Goal: Task Accomplishment & Management: Use online tool/utility

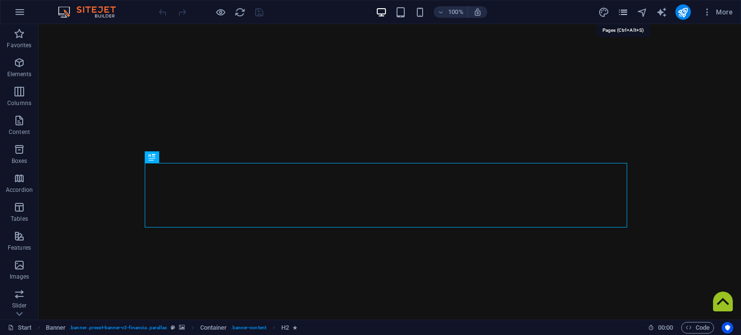
click at [622, 14] on icon "pages" at bounding box center [623, 12] width 11 height 11
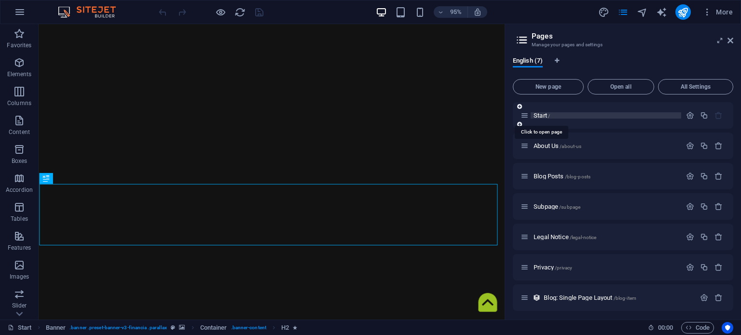
click at [544, 115] on span "Start /" at bounding box center [542, 115] width 16 height 7
click at [540, 113] on span "Start /" at bounding box center [542, 115] width 16 height 7
click at [700, 113] on icon "button" at bounding box center [704, 115] width 8 height 8
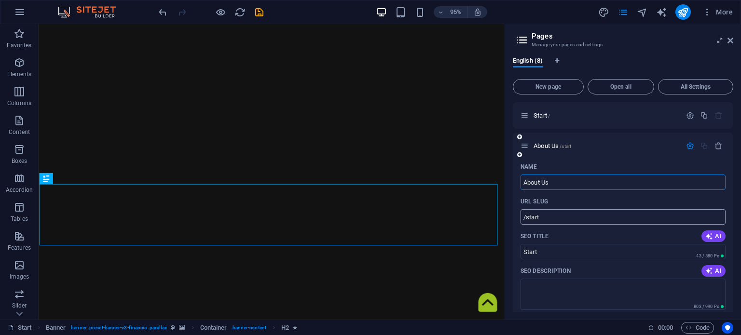
type input "About Us"
click at [605, 219] on input "/start" at bounding box center [623, 216] width 205 height 15
type input "/about-us"
click at [690, 147] on icon "button" at bounding box center [690, 146] width 8 height 8
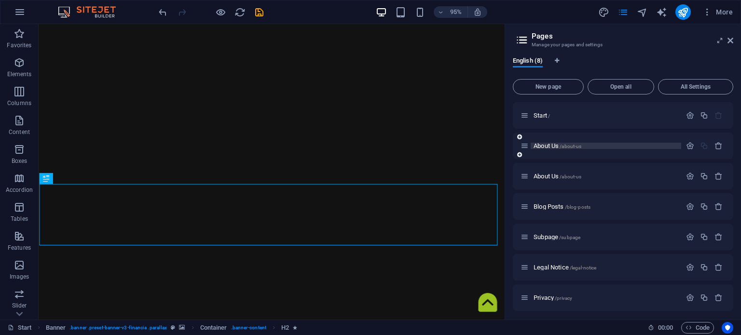
click at [566, 148] on span "/about-us" at bounding box center [571, 146] width 22 height 5
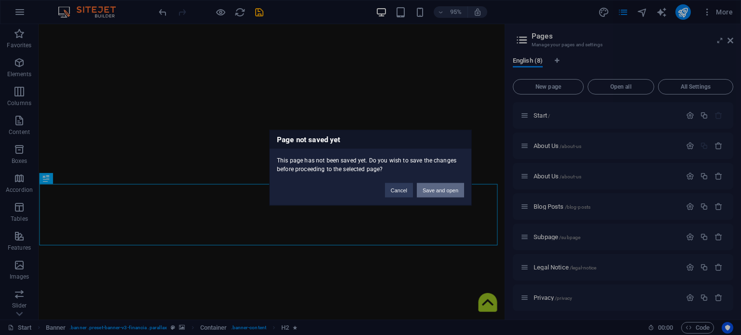
click at [449, 189] on button "Save and open" at bounding box center [440, 190] width 47 height 14
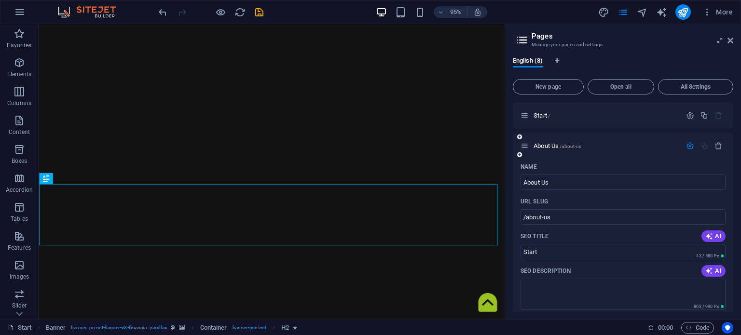
click at [690, 147] on icon "button" at bounding box center [690, 146] width 8 height 8
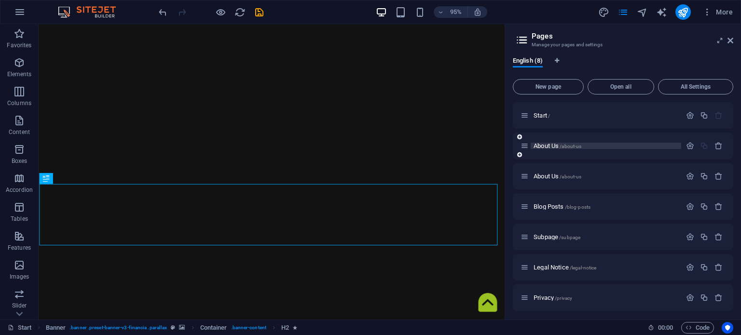
click at [549, 144] on span "About Us /about-us" at bounding box center [558, 145] width 48 height 7
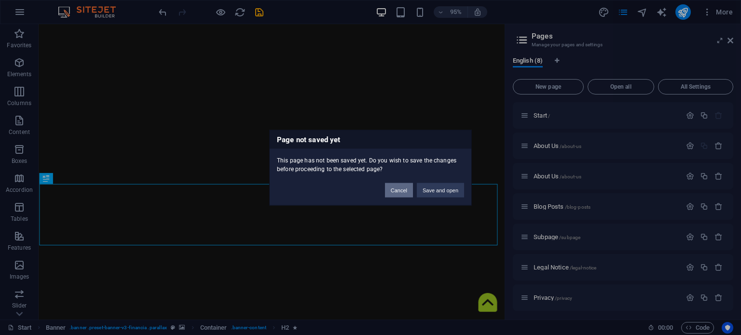
drag, startPoint x: 398, startPoint y: 184, endPoint x: 378, endPoint y: 167, distance: 25.7
click at [398, 184] on button "Cancel" at bounding box center [399, 190] width 28 height 14
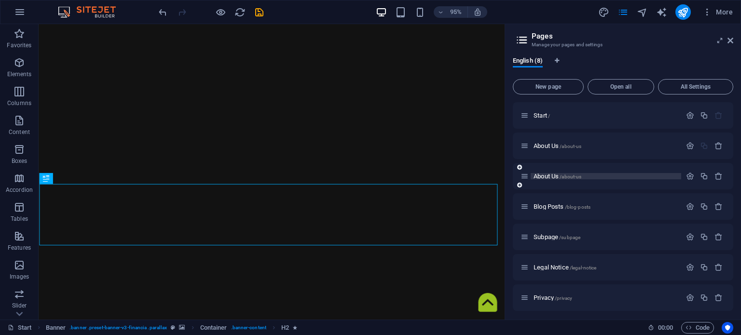
click at [568, 175] on span "/about-us" at bounding box center [571, 176] width 22 height 5
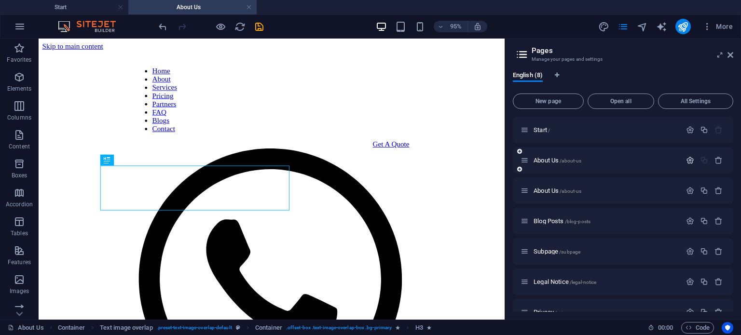
click at [689, 158] on icon "button" at bounding box center [690, 160] width 8 height 8
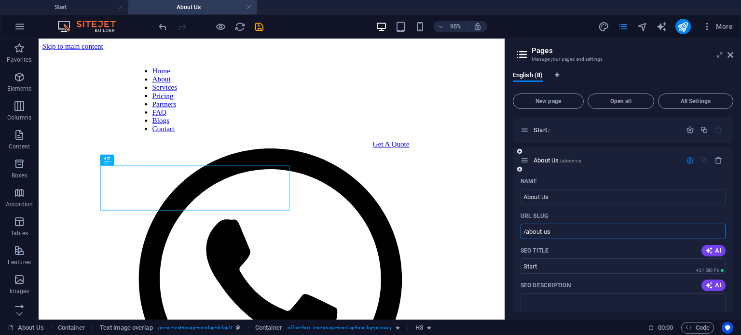
click at [593, 226] on input "/about-us" at bounding box center [623, 231] width 205 height 15
type input "/about-us1"
click at [591, 200] on input "About Us" at bounding box center [623, 196] width 205 height 15
type input "1"
type input "About Us1"
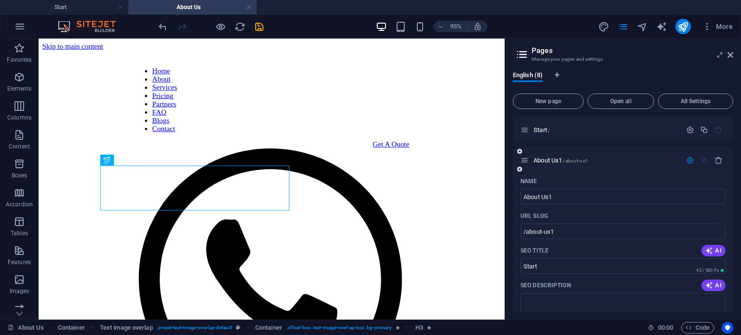
click at [687, 160] on icon "button" at bounding box center [690, 160] width 8 height 8
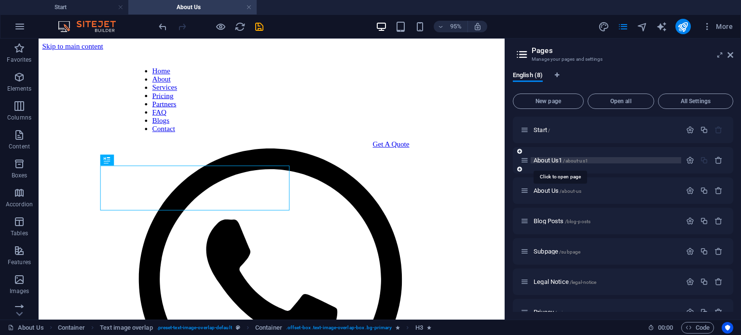
click at [556, 161] on span "About Us1 /about-us1" at bounding box center [561, 160] width 55 height 7
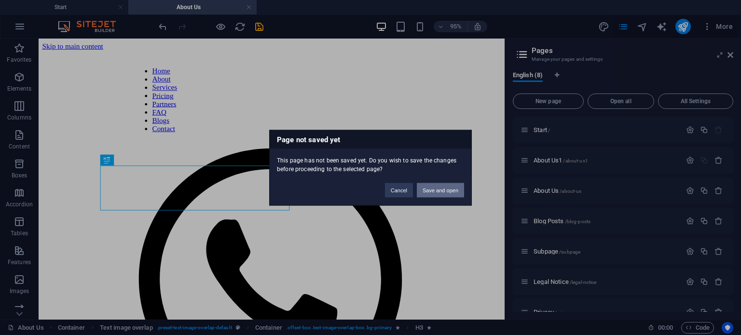
click at [450, 191] on button "Save and open" at bounding box center [440, 190] width 47 height 14
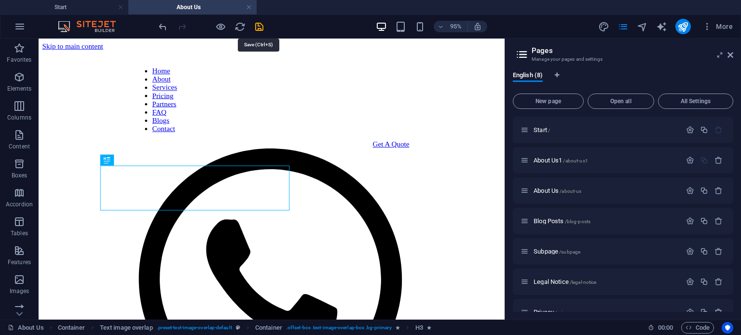
click at [263, 24] on icon "save" at bounding box center [259, 26] width 11 height 11
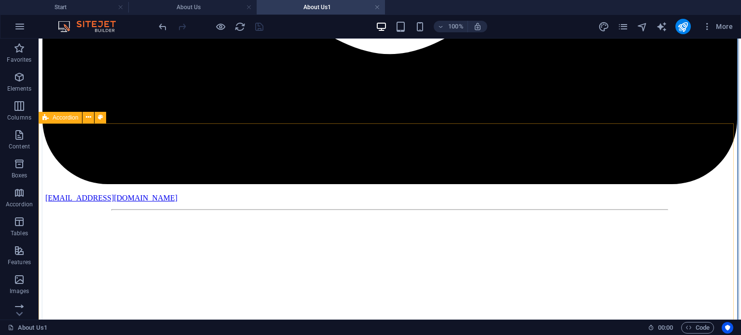
scroll to position [2437, 0]
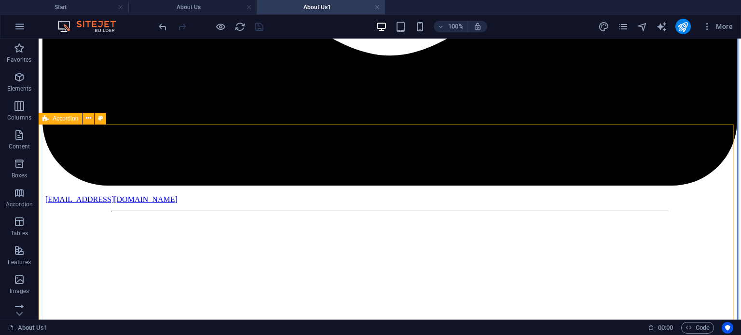
click at [58, 120] on span "Accordion" at bounding box center [66, 119] width 26 height 6
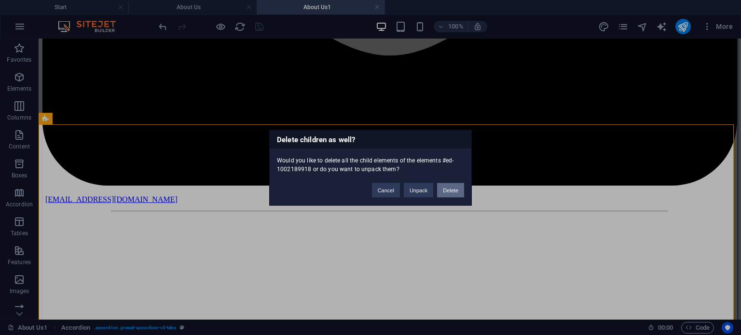
drag, startPoint x: 455, startPoint y: 190, endPoint x: 416, endPoint y: 151, distance: 54.6
click at [455, 190] on button "Delete" at bounding box center [450, 190] width 27 height 14
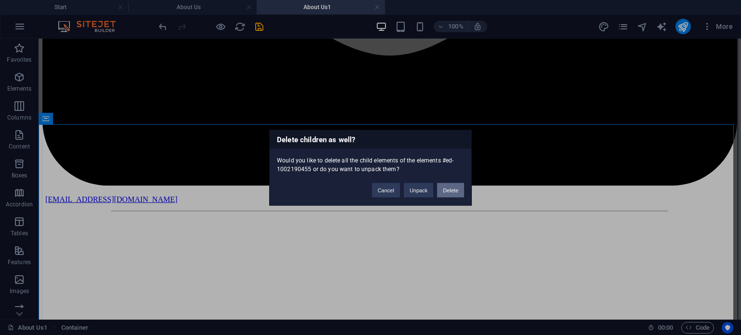
click at [449, 187] on button "Delete" at bounding box center [450, 190] width 27 height 14
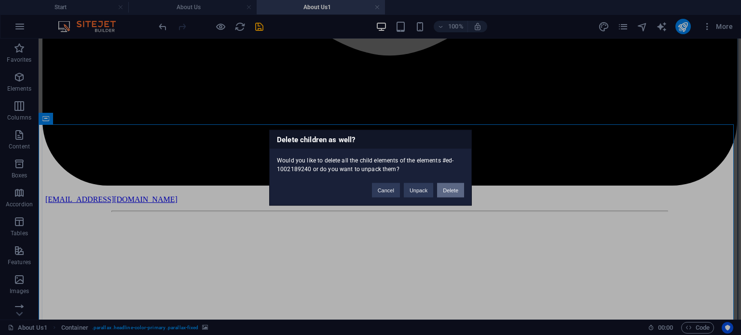
click at [448, 191] on button "Delete" at bounding box center [450, 190] width 27 height 14
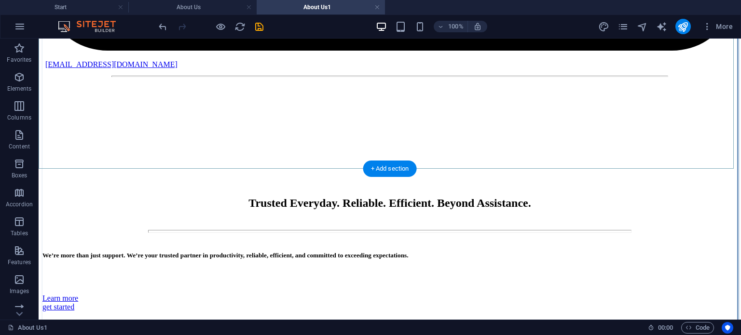
scroll to position [2577, 0]
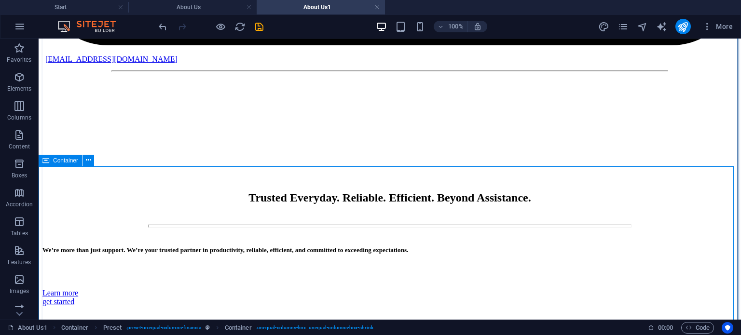
click at [50, 160] on div "Container" at bounding box center [60, 161] width 43 height 12
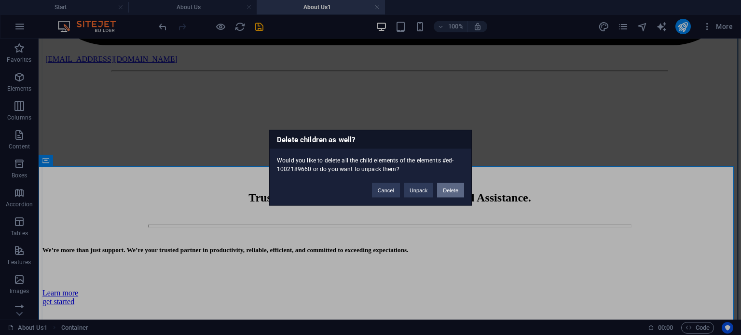
drag, startPoint x: 458, startPoint y: 194, endPoint x: 419, endPoint y: 155, distance: 54.9
click at [458, 194] on button "Delete" at bounding box center [450, 190] width 27 height 14
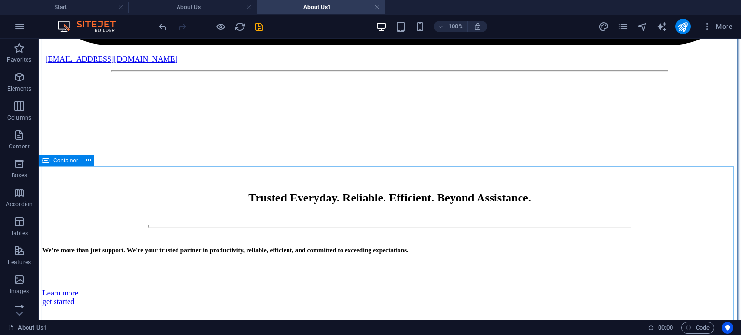
click at [47, 160] on icon at bounding box center [45, 161] width 7 height 12
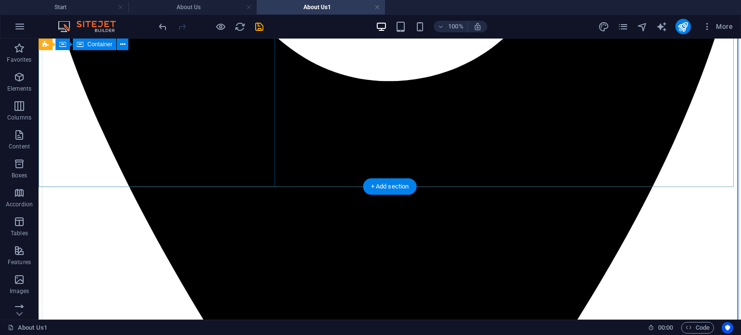
scroll to position [768, 0]
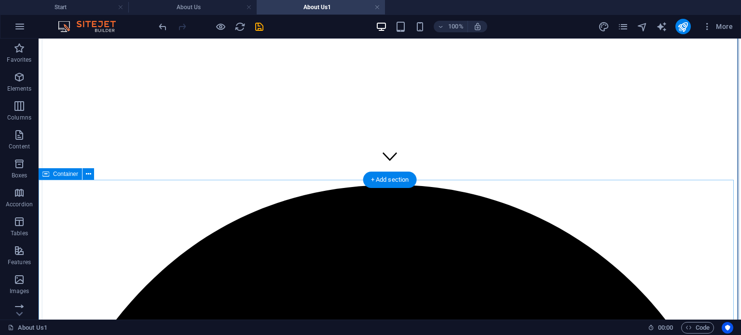
scroll to position [0, 0]
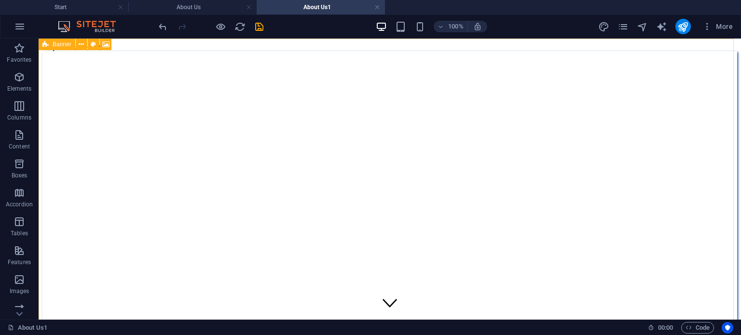
click at [50, 46] on div "Banner" at bounding box center [57, 45] width 37 height 12
select select "vh"
select select "header"
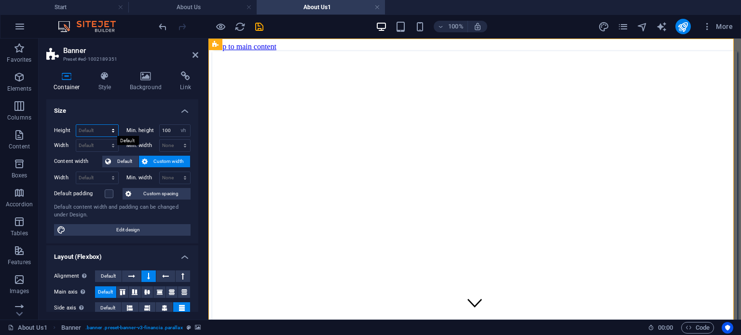
click at [103, 129] on select "Default px rem % vh vw" at bounding box center [97, 131] width 42 height 12
select select "px"
click at [103, 125] on select "Default px rem % vh vw" at bounding box center [97, 131] width 42 height 12
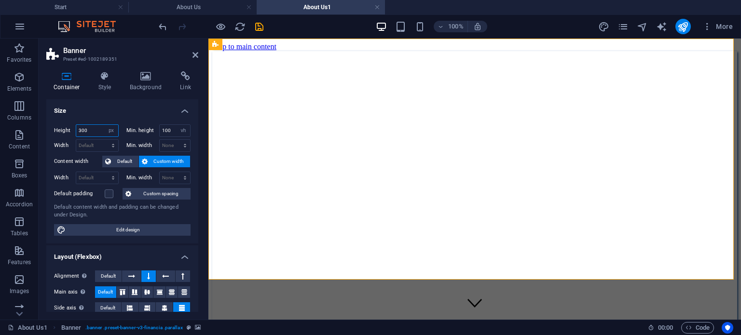
click at [87, 126] on input "300" at bounding box center [97, 131] width 42 height 12
click at [97, 128] on input "100" at bounding box center [97, 131] width 42 height 12
type input "30"
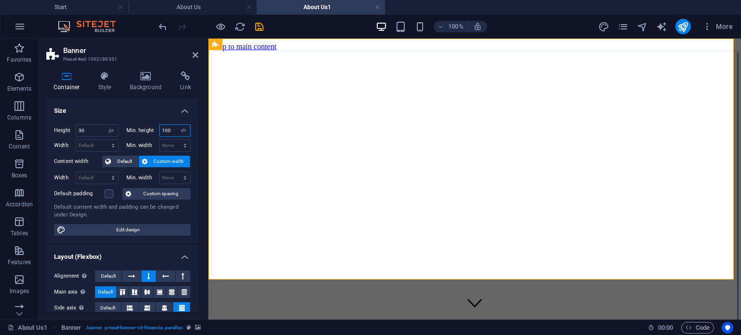
click at [171, 131] on input "100" at bounding box center [175, 131] width 31 height 12
click at [181, 131] on select "None px rem % vh vw" at bounding box center [184, 131] width 14 height 12
select select "ksilpf59ems"
click at [177, 125] on select "None px rem % vh vw" at bounding box center [184, 131] width 14 height 12
select select "DISABLED_OPTION_VALUE"
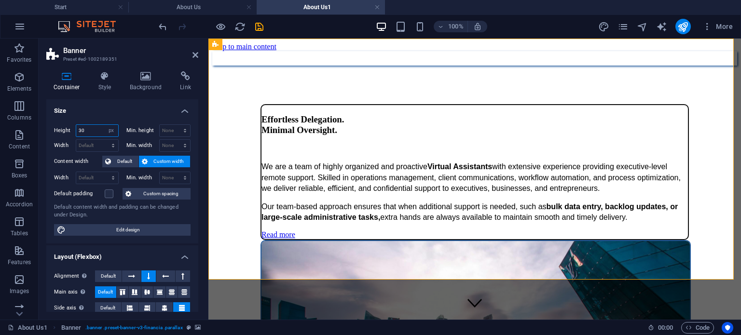
click at [95, 131] on input "30" at bounding box center [97, 131] width 42 height 12
click at [100, 129] on input "30" at bounding box center [97, 131] width 42 height 12
type input "100"
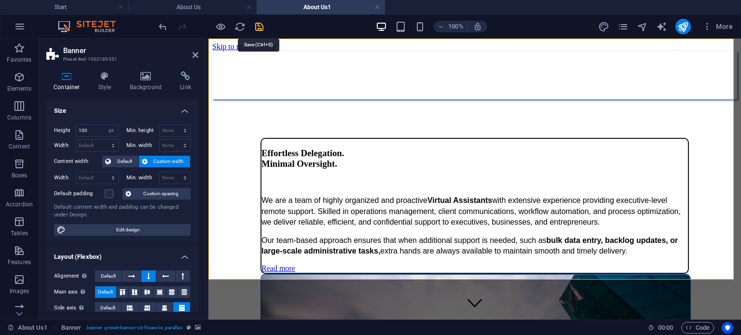
click at [260, 28] on icon "save" at bounding box center [259, 26] width 11 height 11
checkbox input "false"
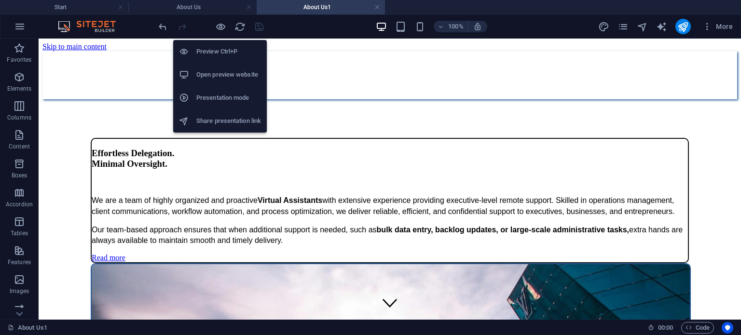
click at [216, 70] on h6 "Open preview website" at bounding box center [228, 75] width 65 height 12
